Goal: Use online tool/utility: Utilize a website feature to perform a specific function

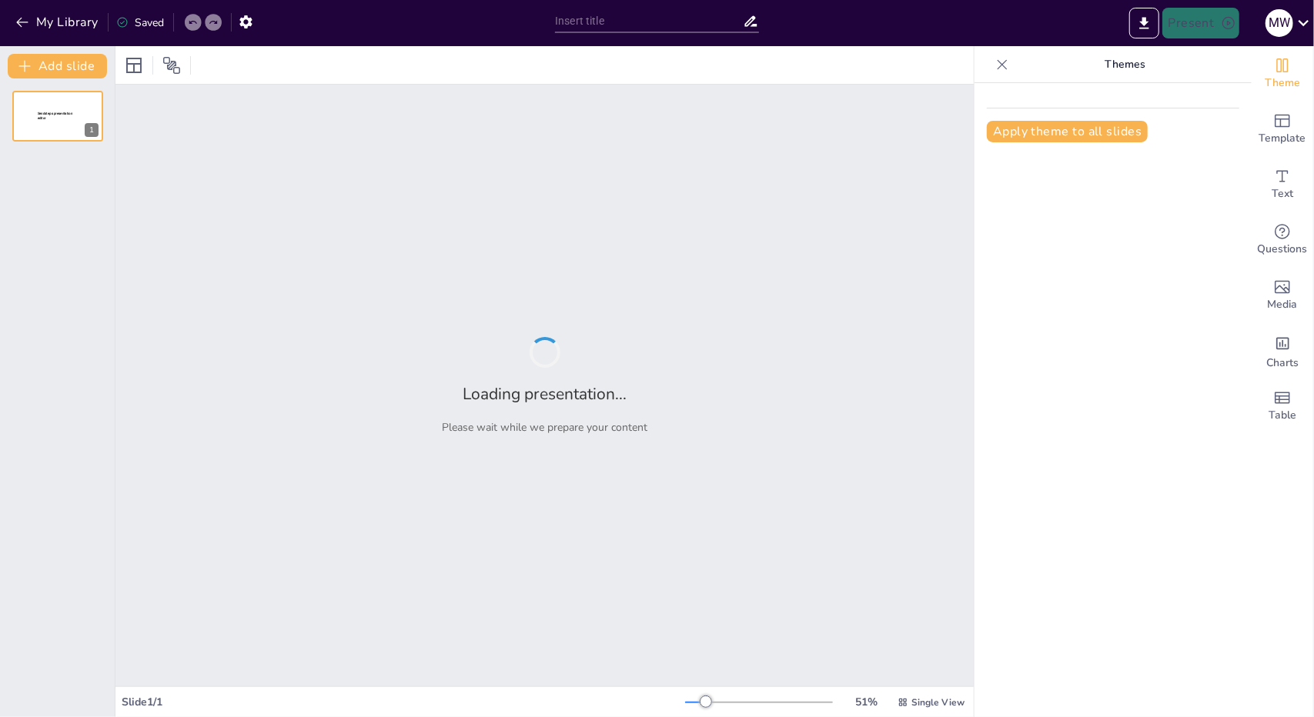
type input "Enhancing Teacher Wellbeing through Artificial Intelligence: A Comprehensive An…"
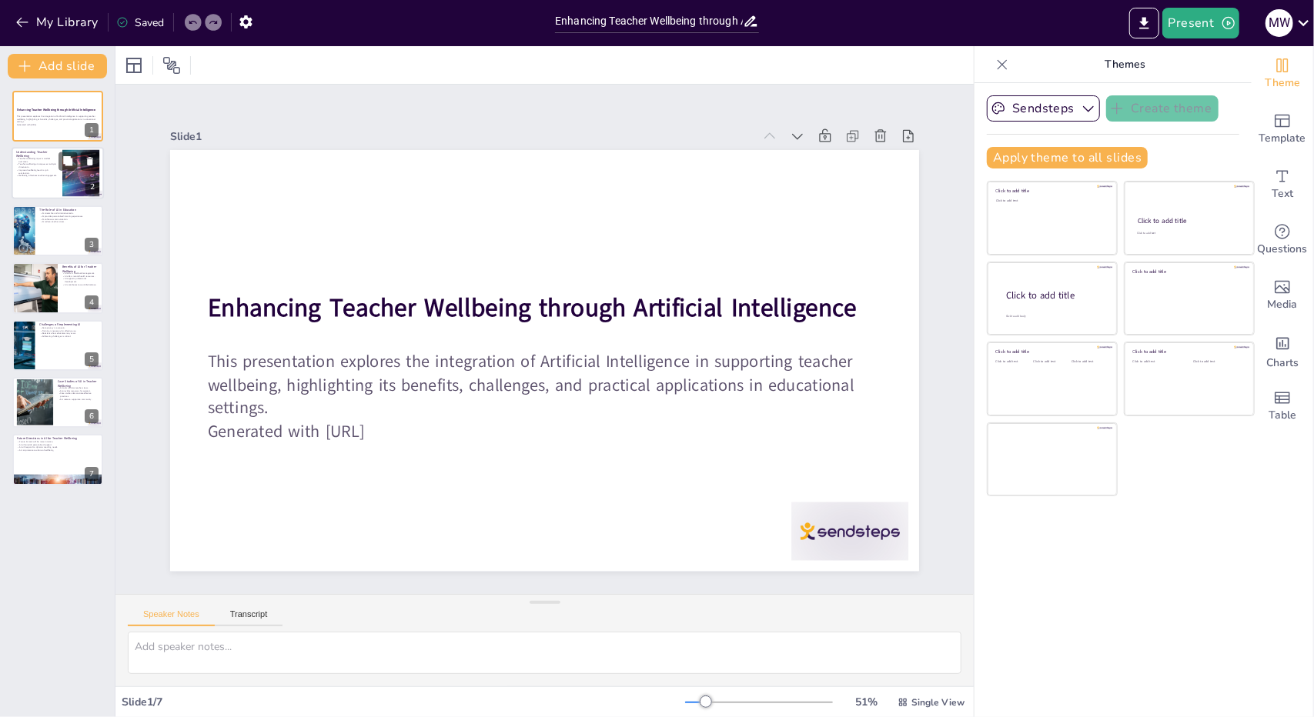
click at [57, 175] on p "Wellbeing influences teacher engagement." at bounding box center [37, 176] width 42 height 3
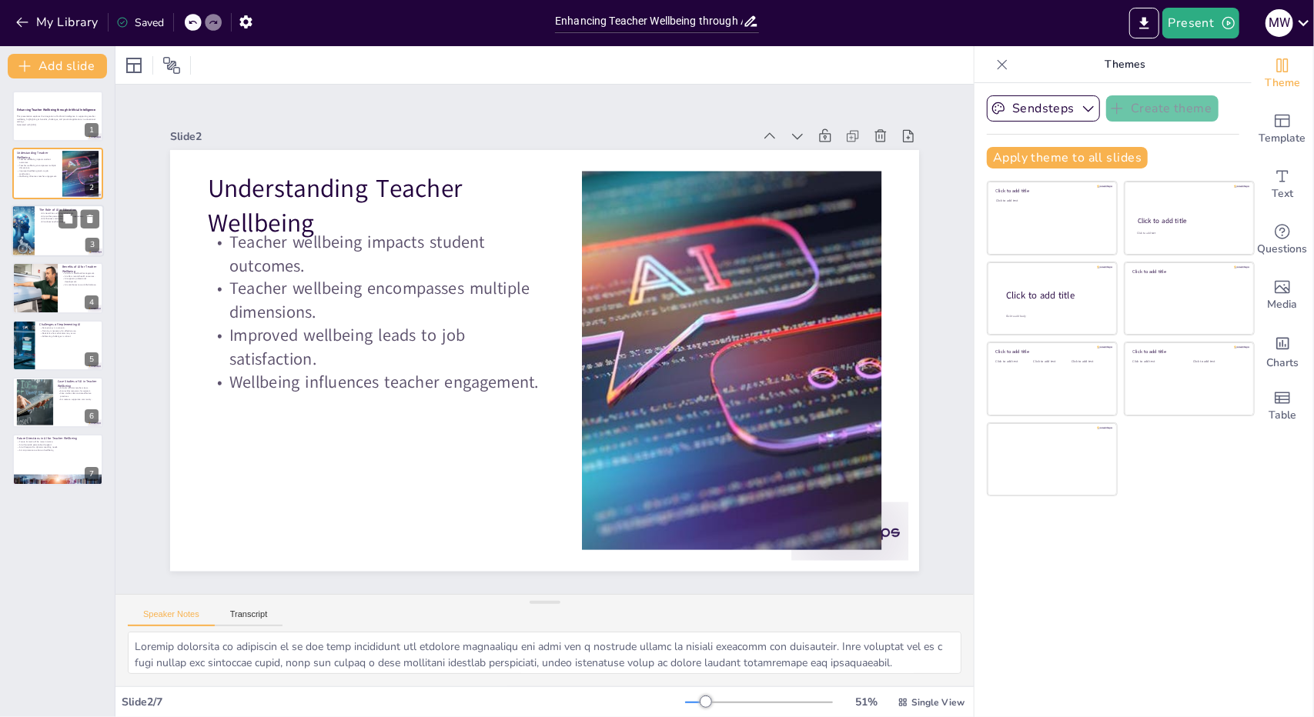
click at [58, 238] on div at bounding box center [58, 231] width 92 height 52
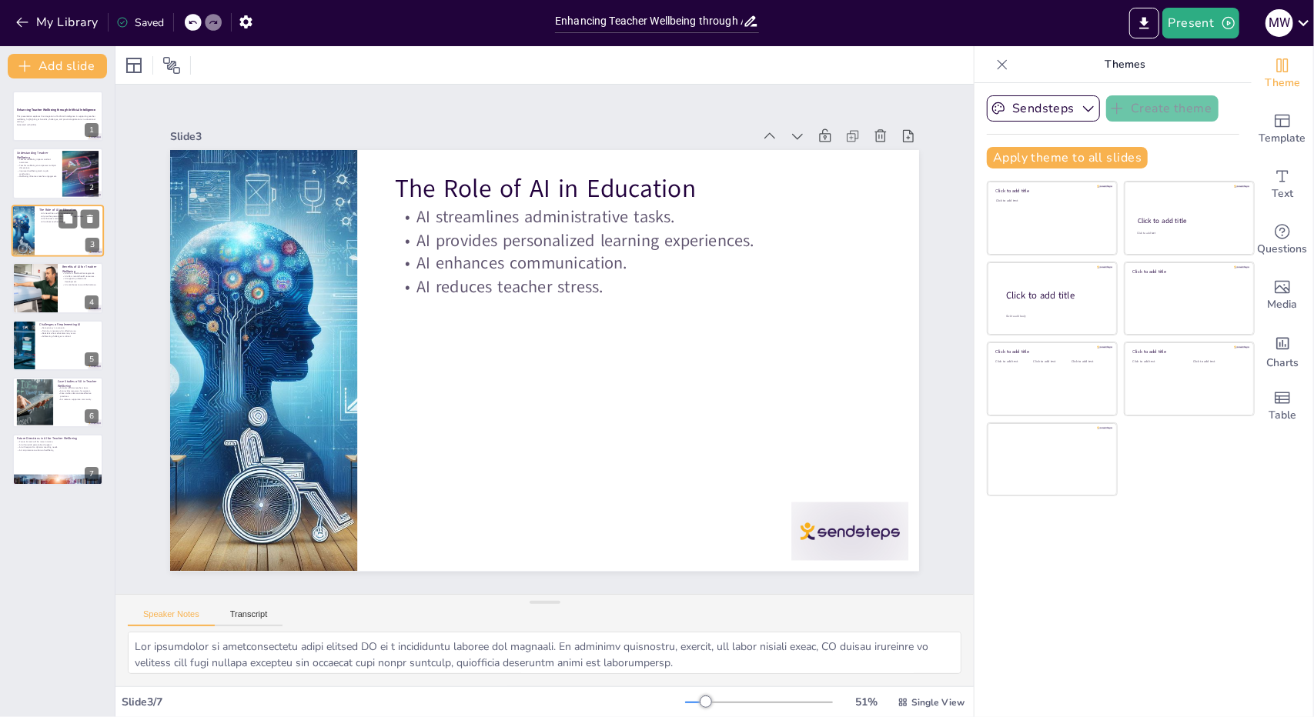
click at [58, 238] on div at bounding box center [58, 231] width 92 height 52
click at [58, 290] on div at bounding box center [58, 288] width 92 height 52
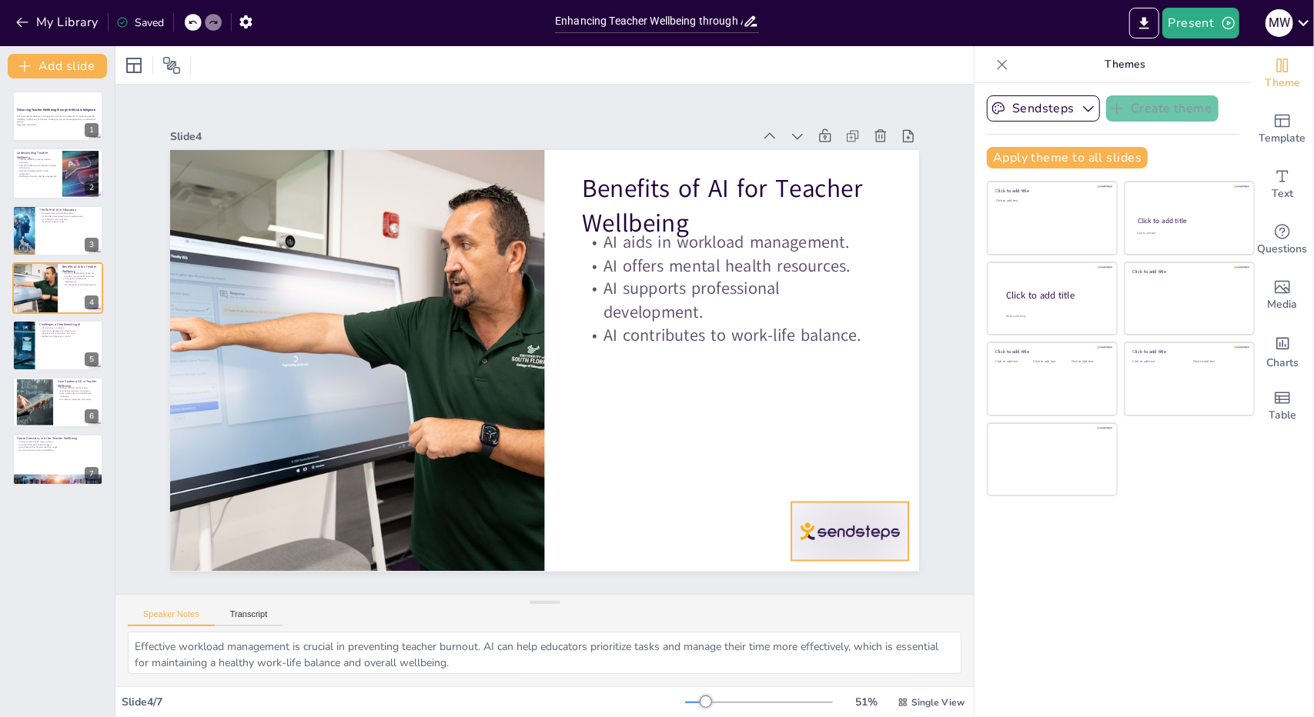
click at [811, 510] on div at bounding box center [849, 532] width 117 height 58
click at [811, 550] on div at bounding box center [803, 591] width 127 height 82
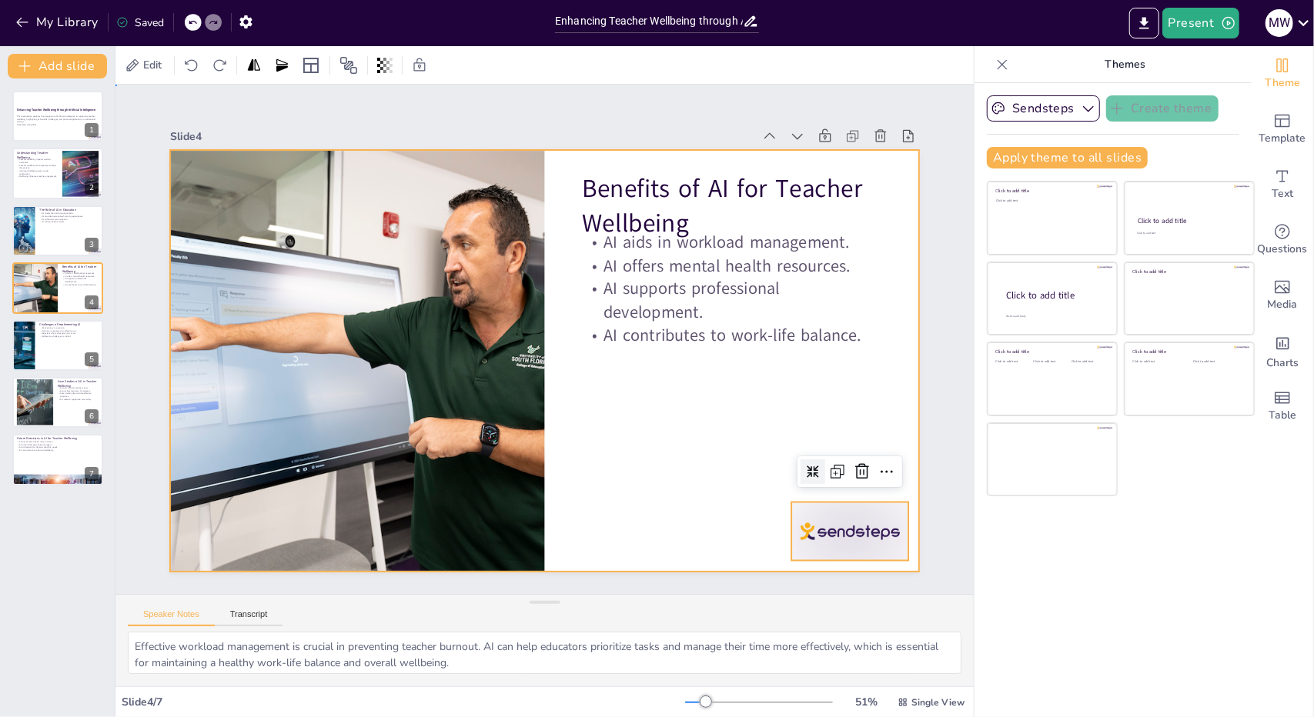
click at [743, 402] on div at bounding box center [544, 360] width 749 height 421
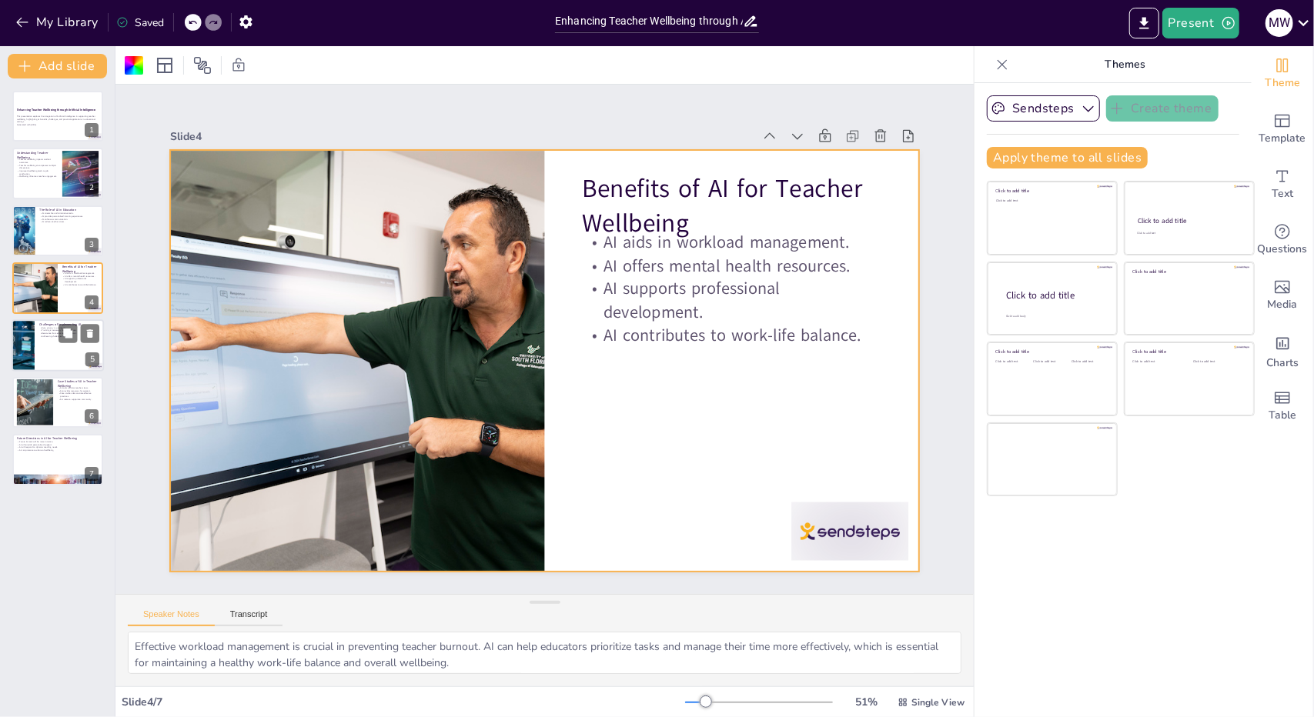
click at [52, 346] on div at bounding box center [58, 345] width 92 height 52
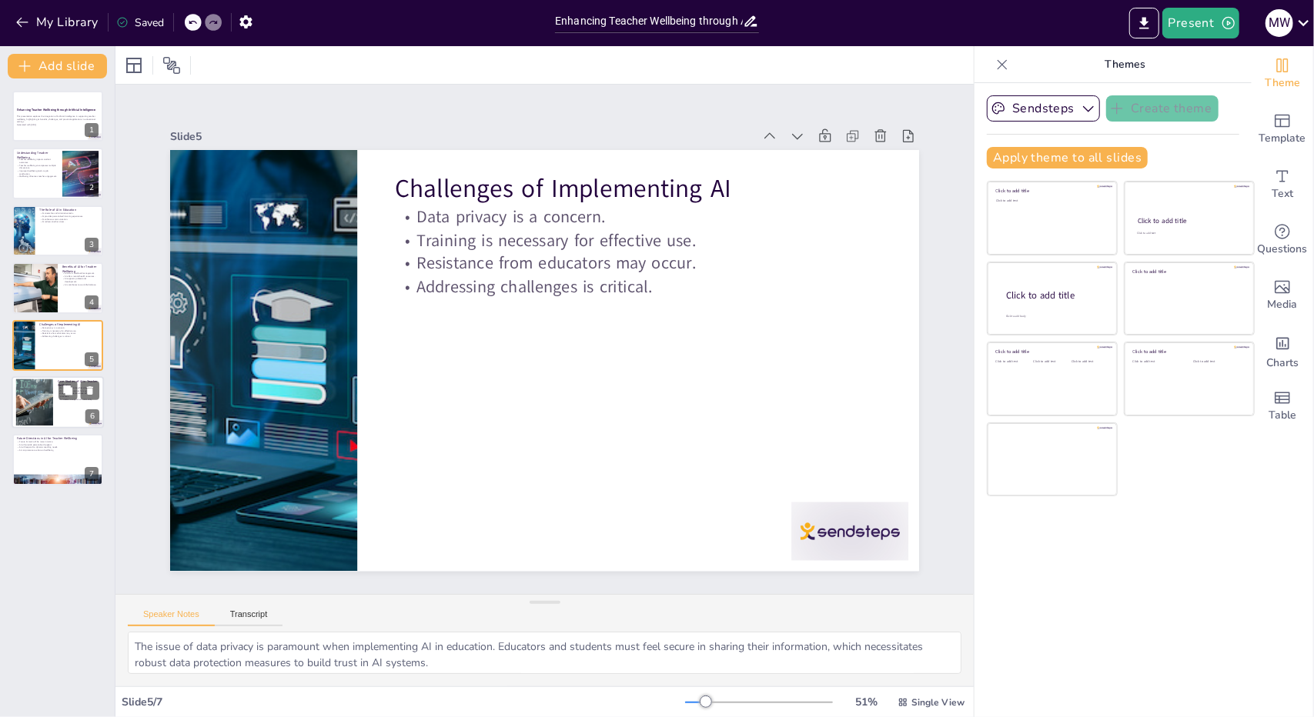
click at [43, 403] on div at bounding box center [34, 402] width 83 height 47
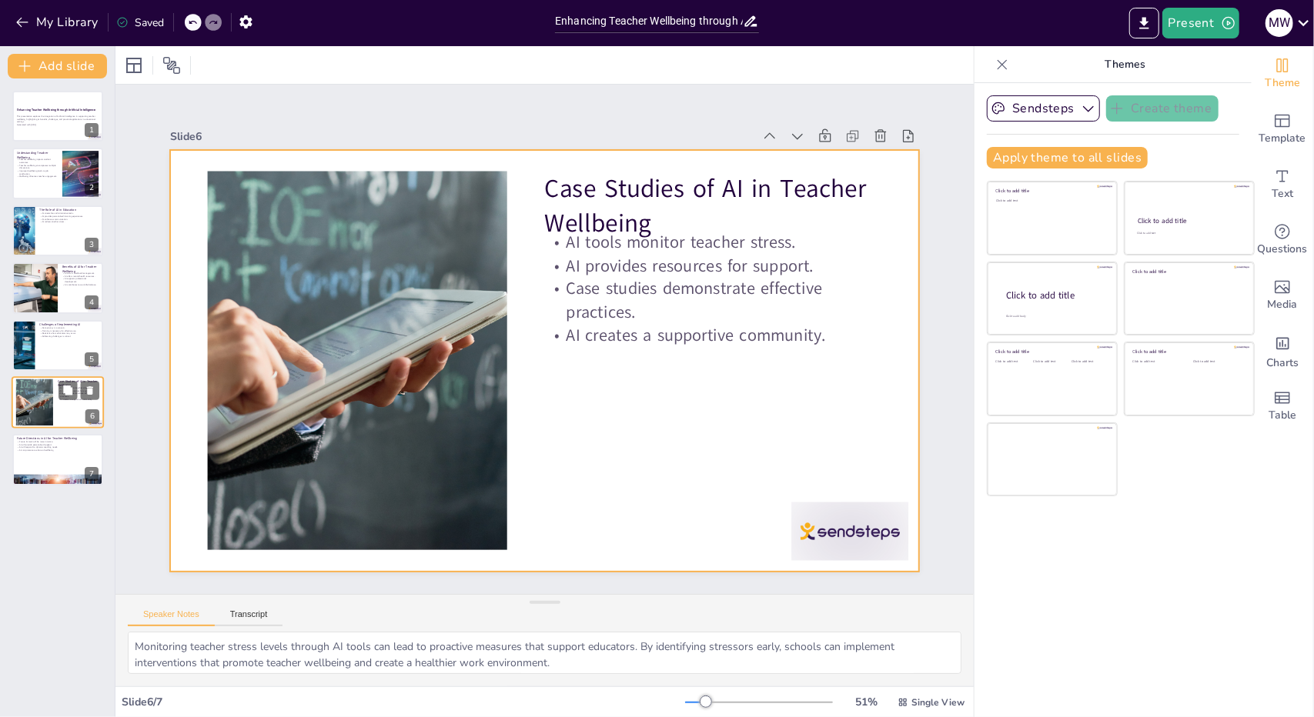
click at [54, 406] on div at bounding box center [58, 402] width 92 height 52
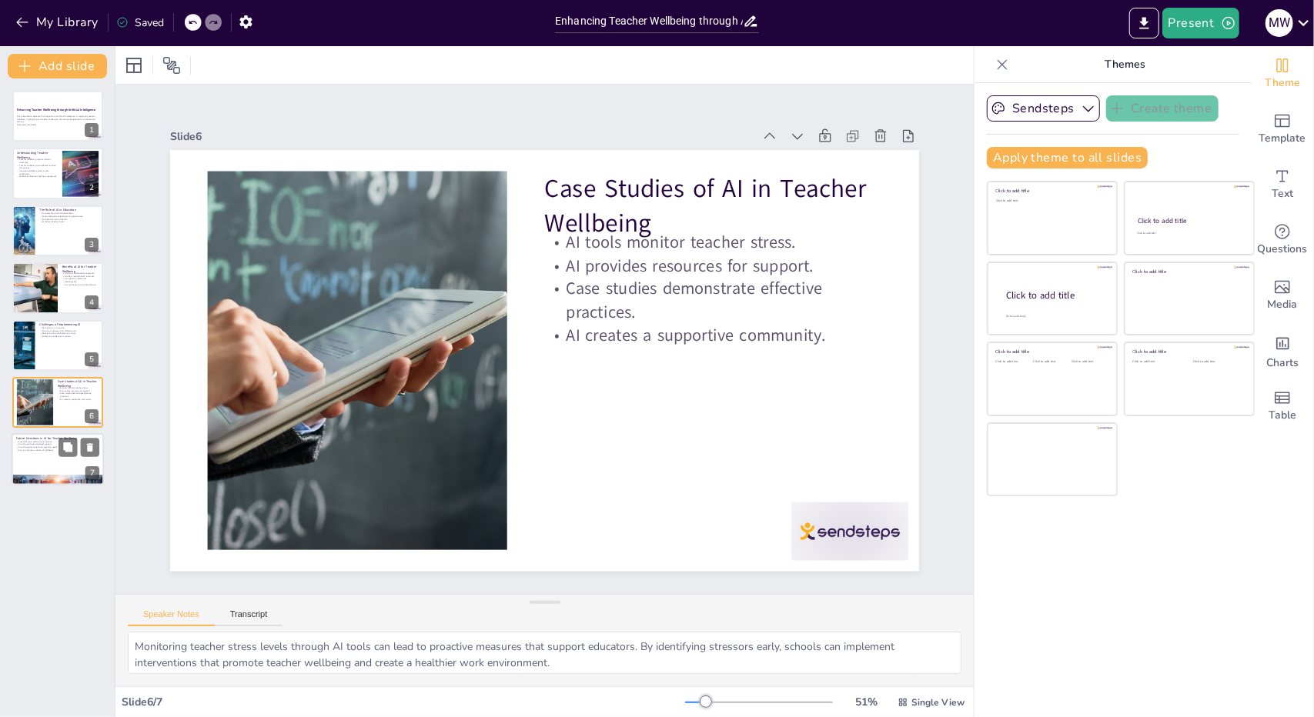
click at [32, 473] on div at bounding box center [58, 460] width 92 height 52
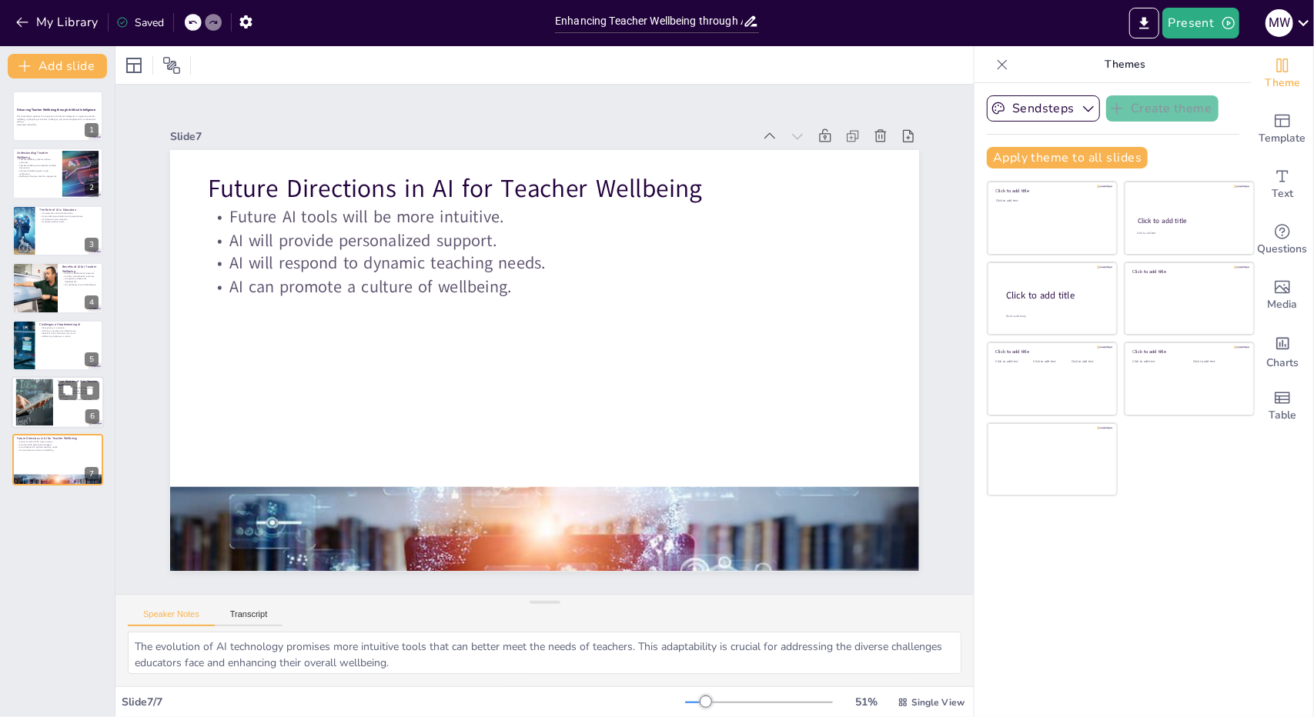
click at [54, 404] on div at bounding box center [58, 402] width 92 height 52
type textarea "Monitoring teacher stress levels through AI tools can lead to proactive measure…"
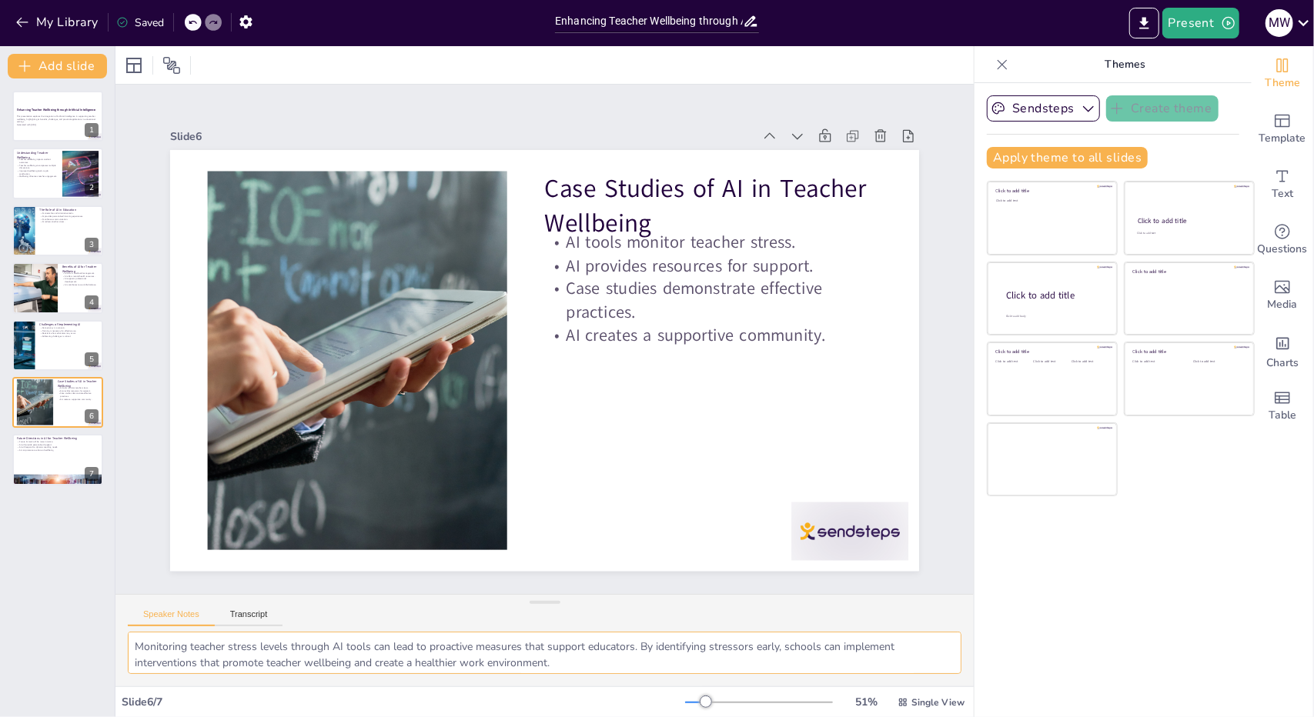
click at [356, 660] on textarea "Monitoring teacher stress levels through AI tools can lead to proactive measure…" at bounding box center [545, 653] width 834 height 42
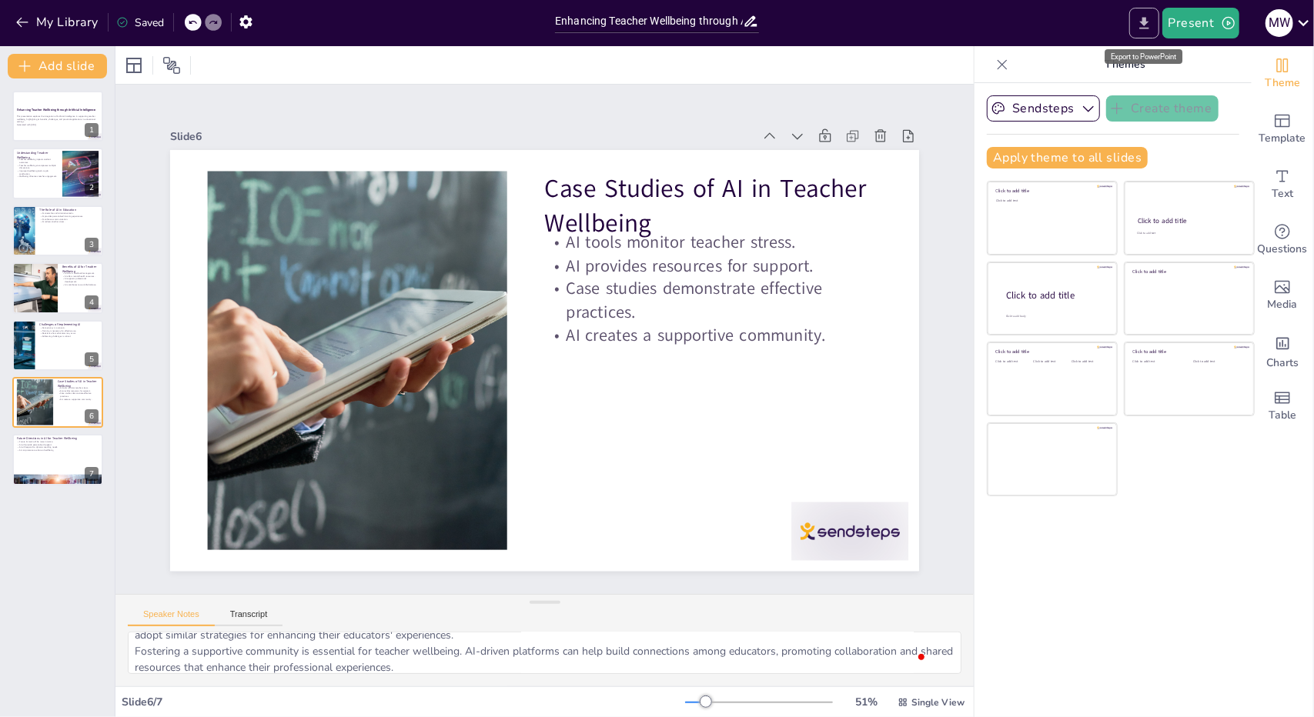
click at [1145, 15] on icon "Export to PowerPoint" at bounding box center [1144, 23] width 16 height 16
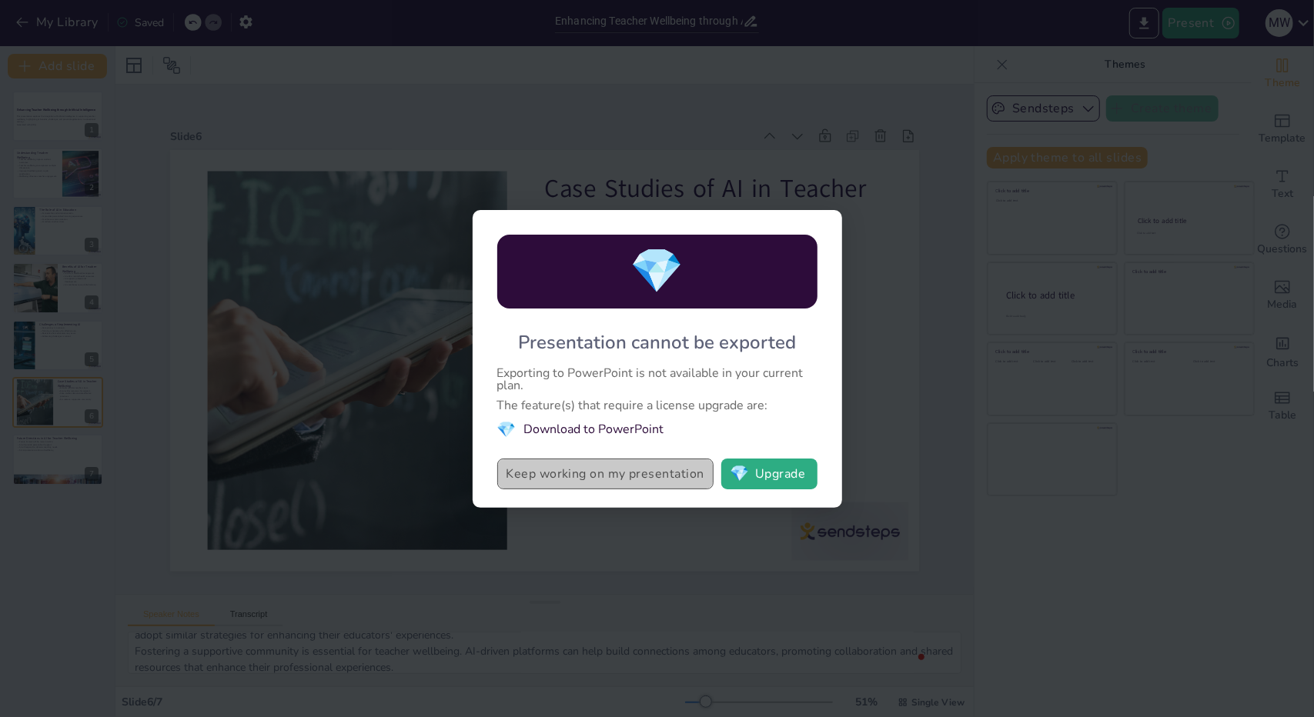
click at [665, 486] on button "Keep working on my presentation" at bounding box center [605, 474] width 216 height 31
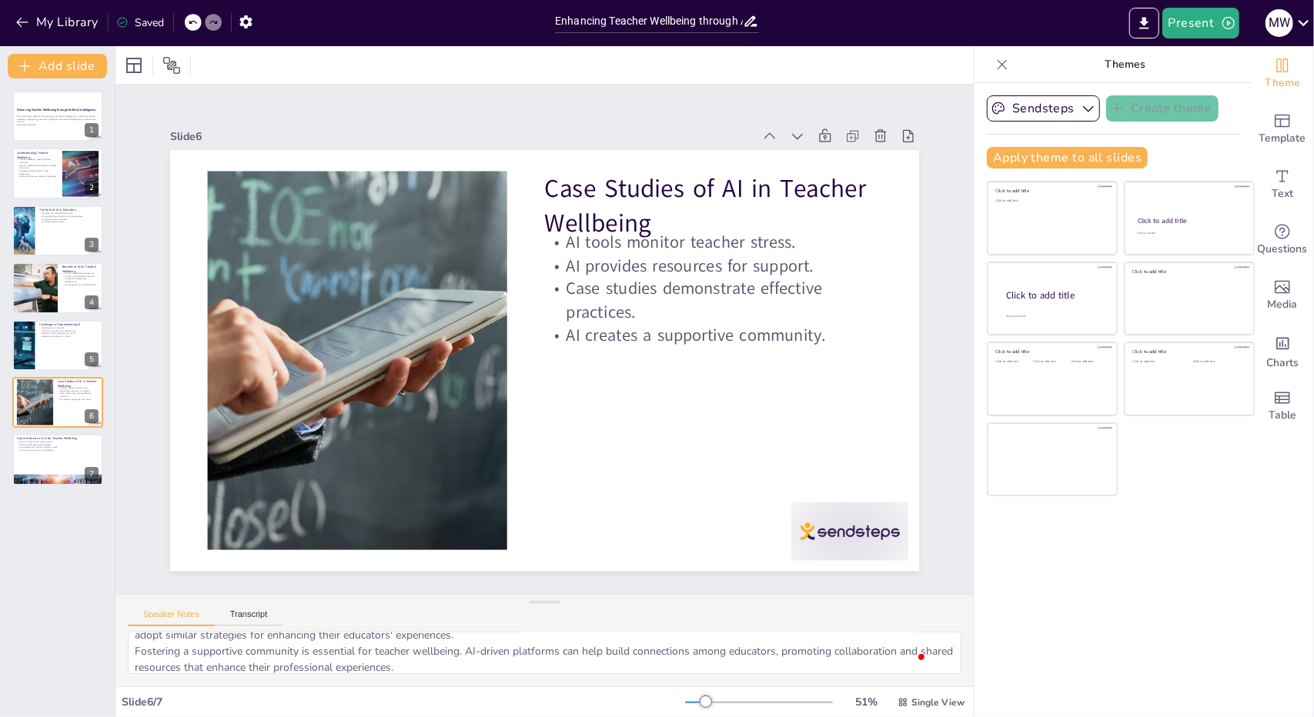
click at [144, 25] on div "Saved" at bounding box center [140, 22] width 48 height 15
